Goal: Task Accomplishment & Management: Use online tool/utility

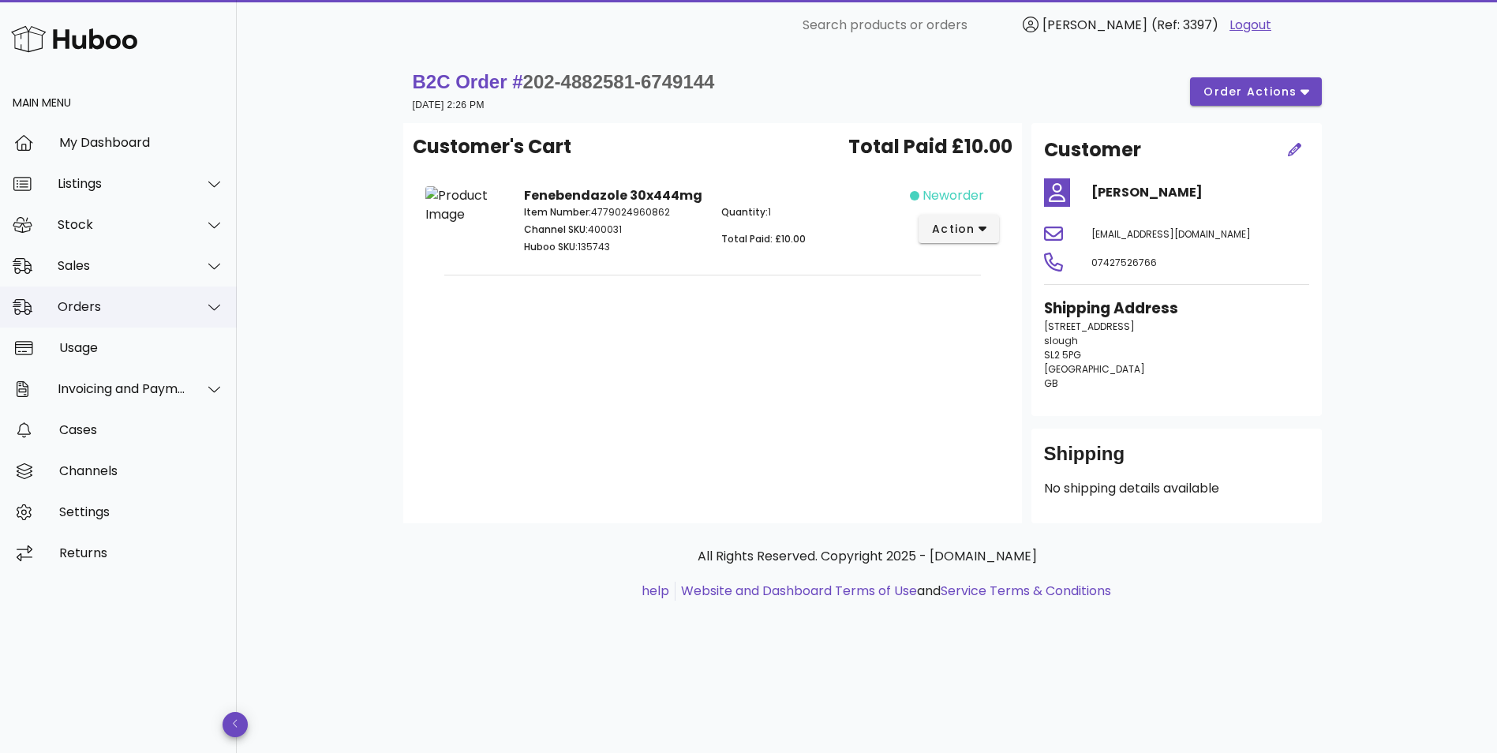
click at [90, 312] on div "Orders" at bounding box center [122, 306] width 129 height 15
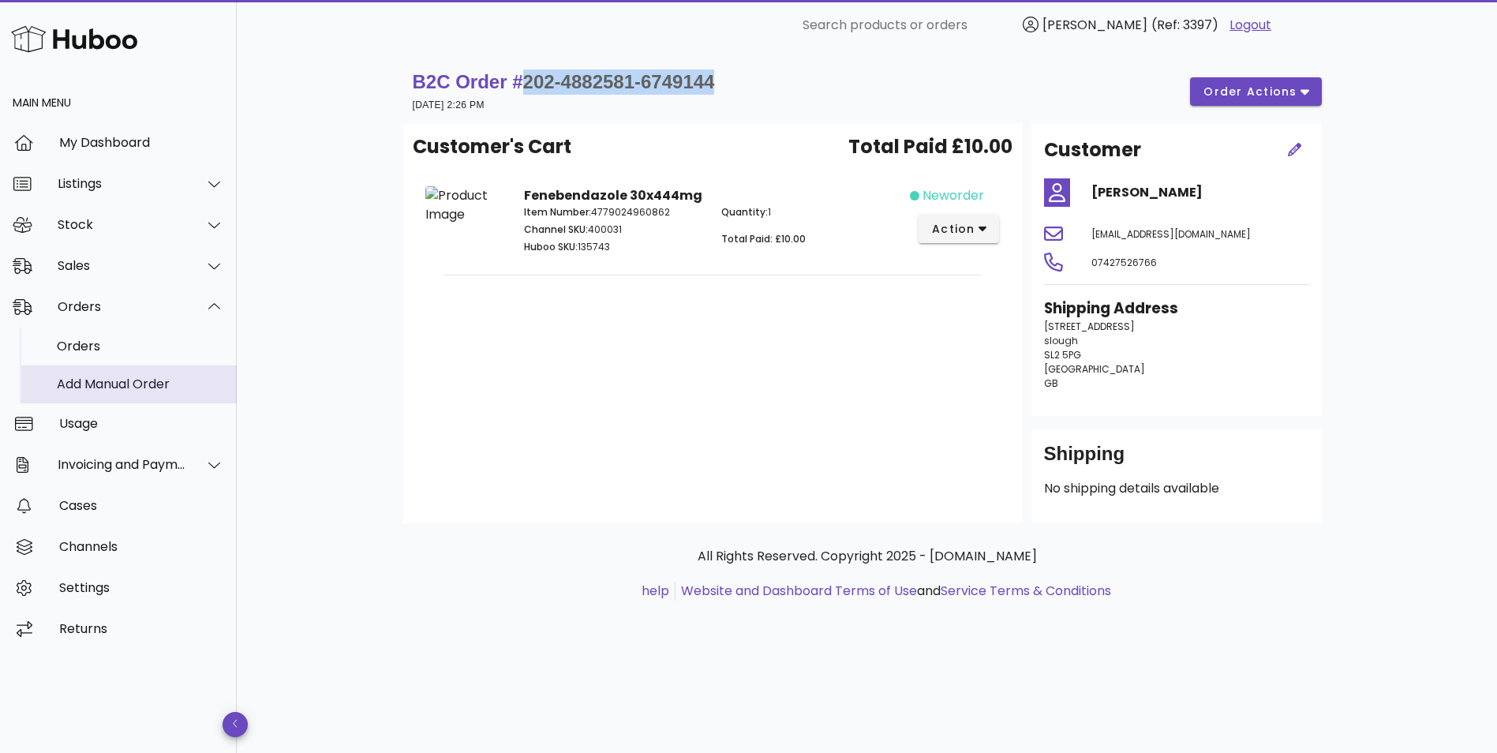
click at [84, 388] on div "Add Manual Order" at bounding box center [140, 384] width 167 height 15
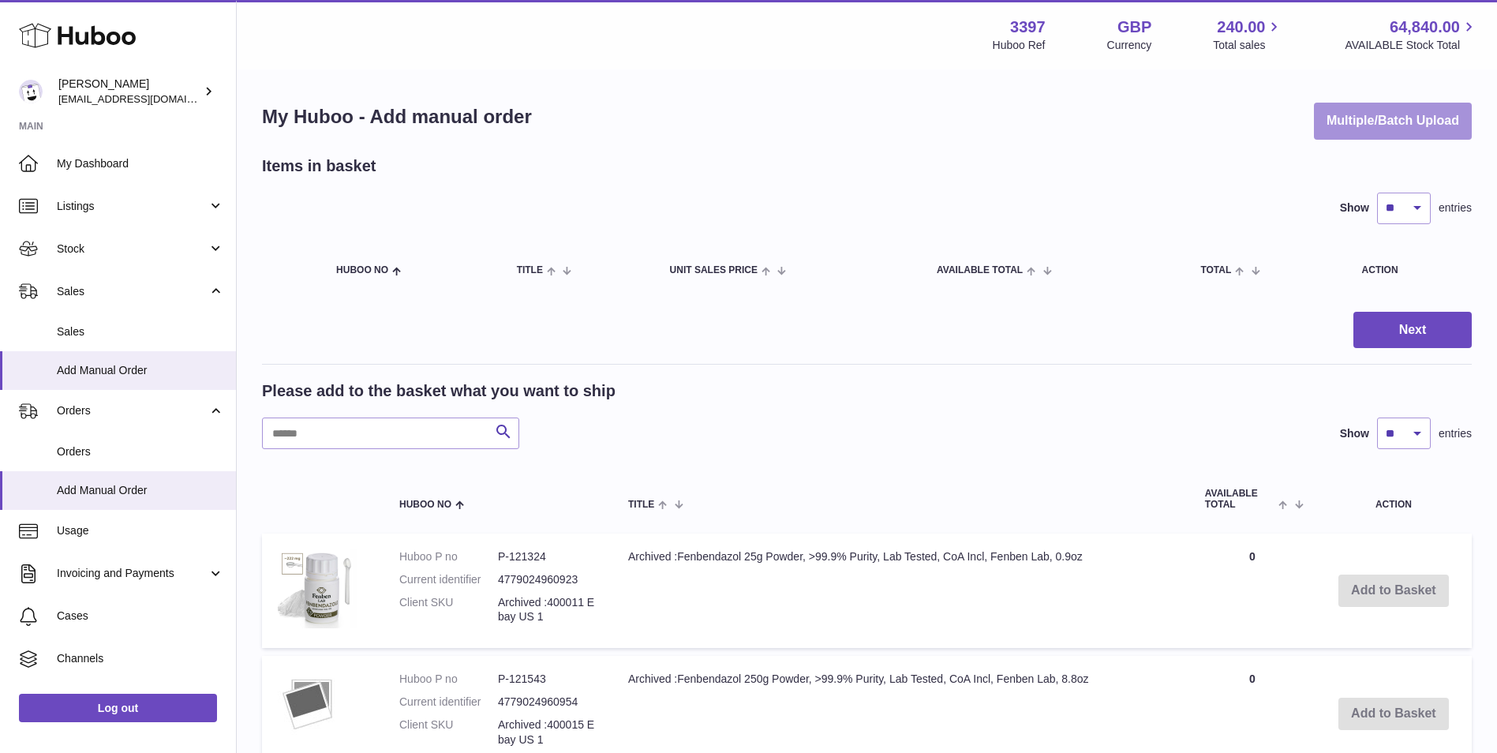
click at [1387, 120] on button "Multiple/Batch Upload" at bounding box center [1393, 121] width 158 height 37
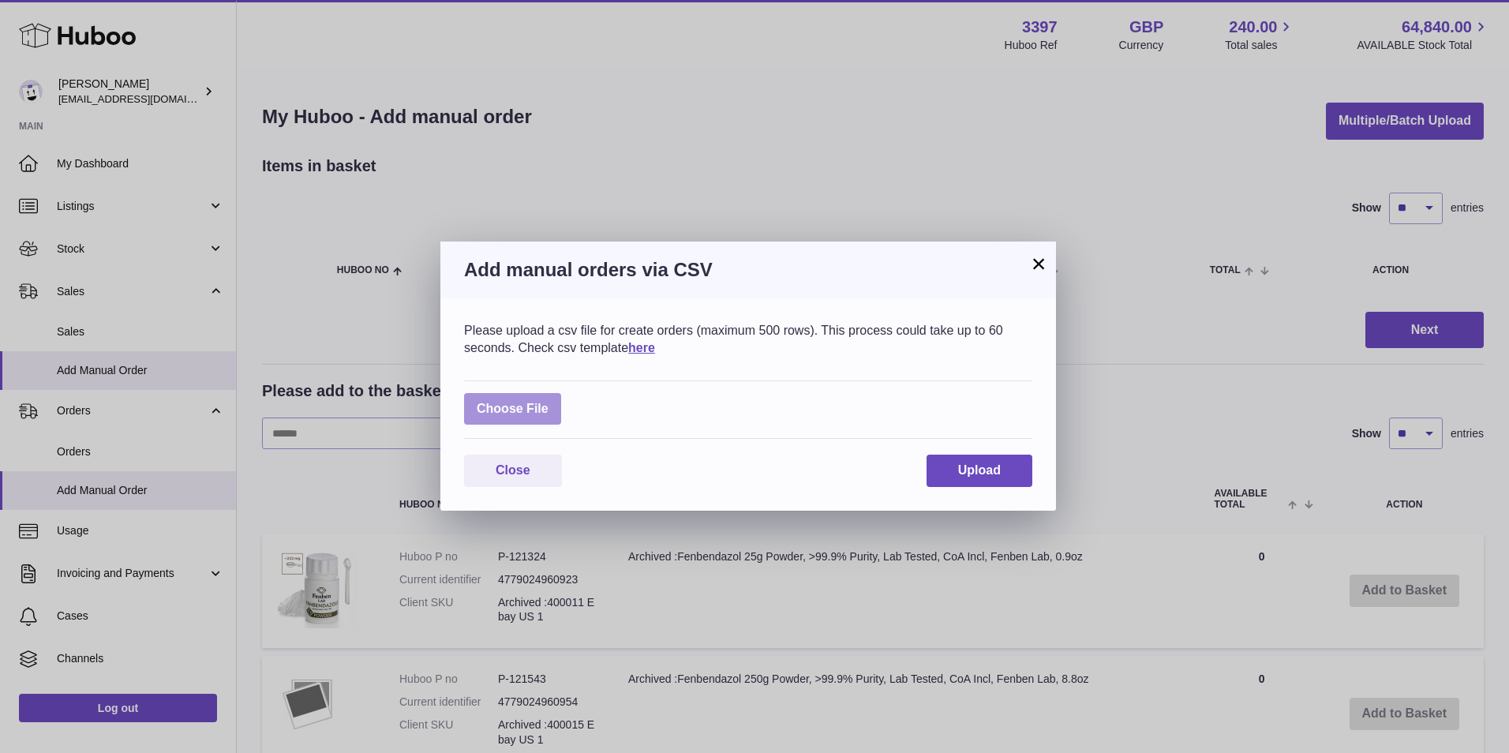
click at [503, 415] on label at bounding box center [512, 409] width 97 height 32
click at [549, 402] on input "file" at bounding box center [549, 401] width 1 height 1
type input "**********"
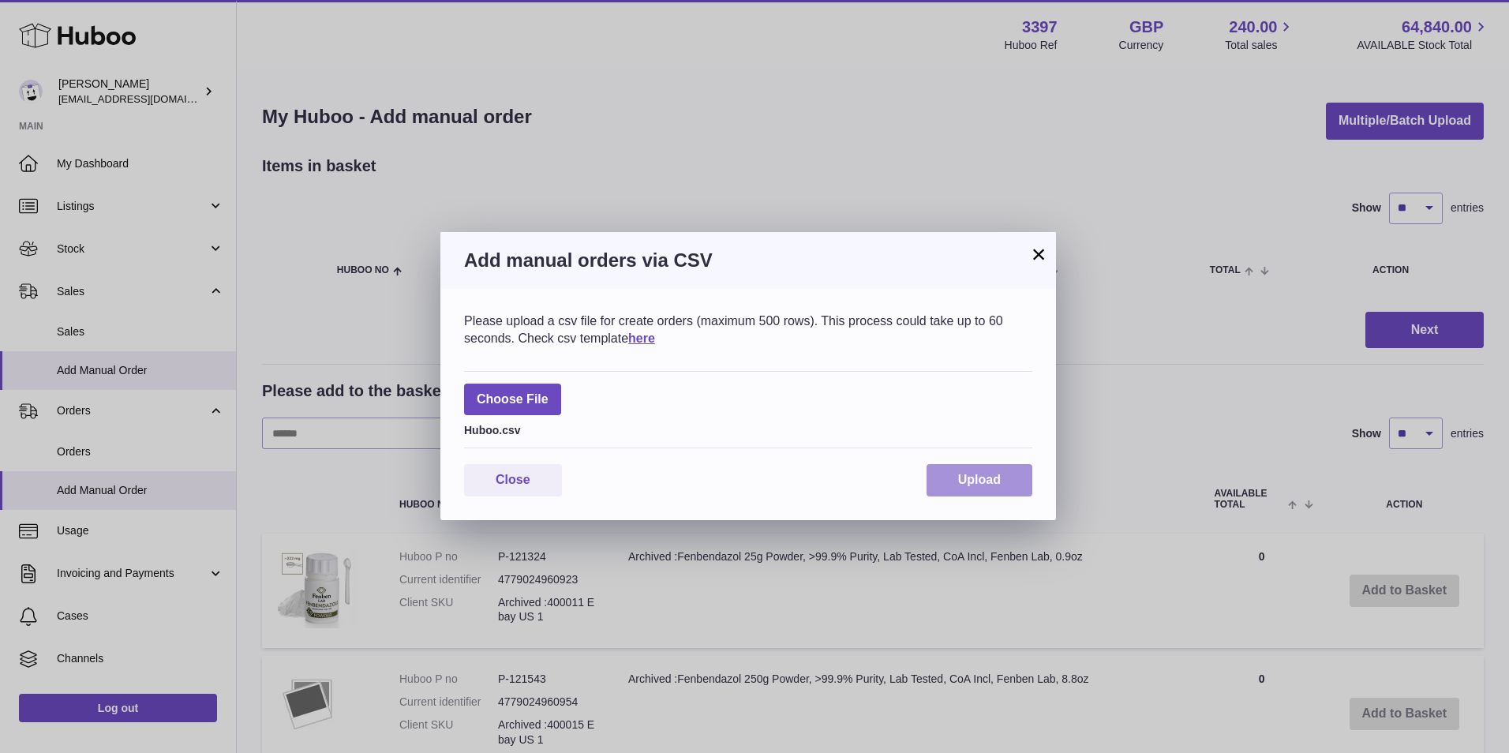
click at [980, 487] on button "Upload" at bounding box center [980, 480] width 106 height 32
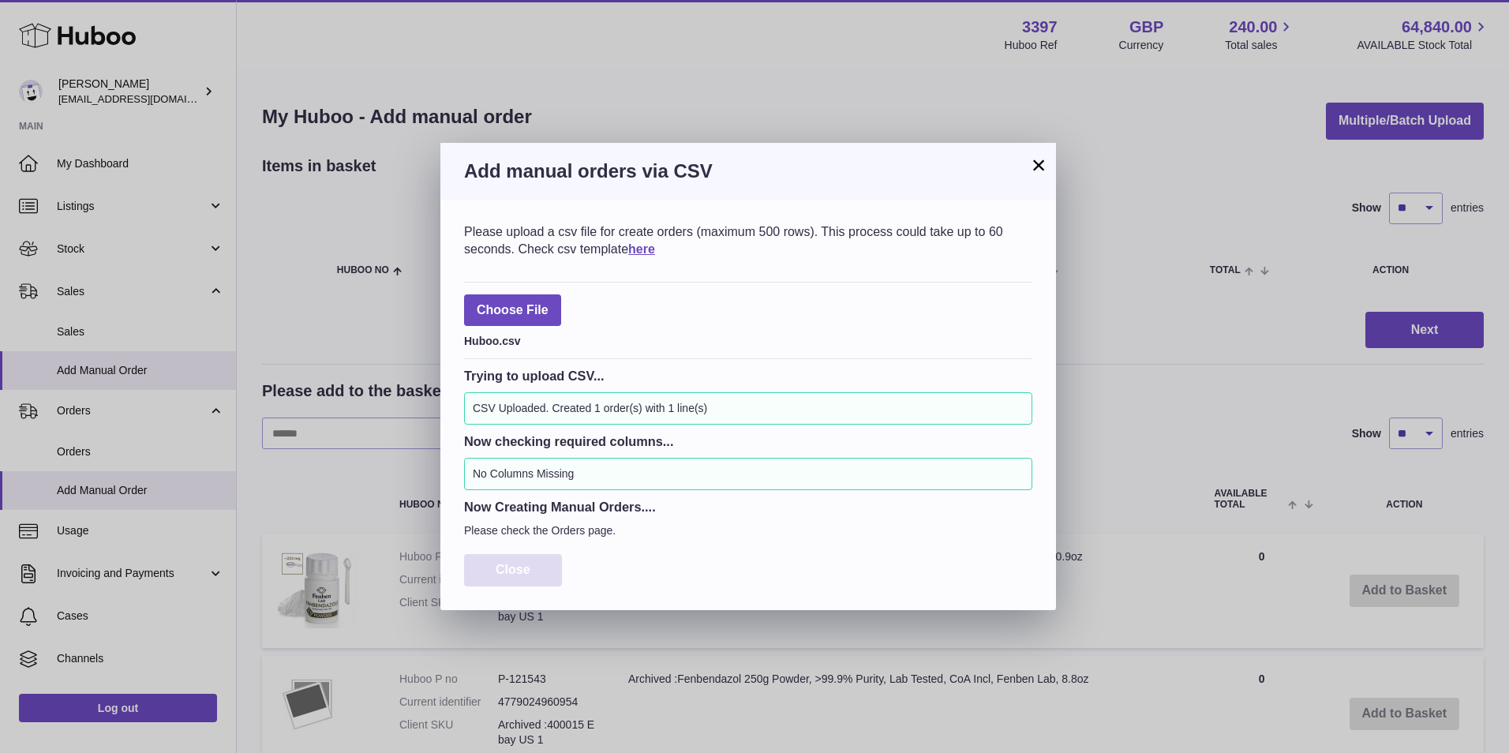
click at [519, 571] on span "Close" at bounding box center [513, 569] width 35 height 13
